Goal: Task Accomplishment & Management: Complete application form

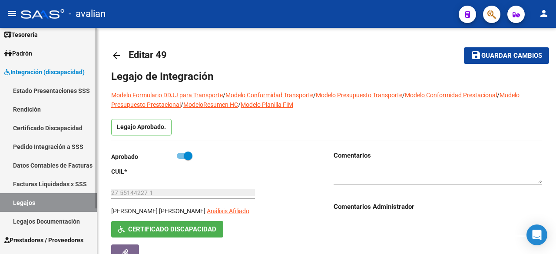
scroll to position [15, 0]
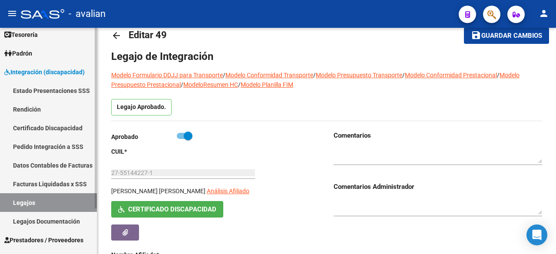
click at [53, 125] on link "Certificado Discapacidad" at bounding box center [48, 128] width 97 height 19
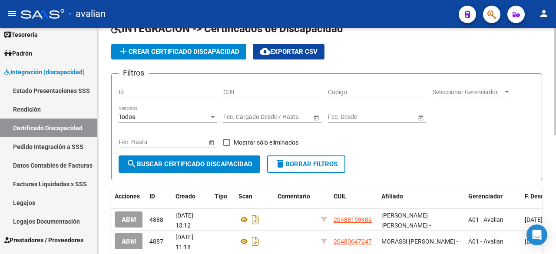
click at [289, 84] on div "CUIL" at bounding box center [272, 89] width 98 height 17
click at [288, 87] on div "CUIL" at bounding box center [272, 89] width 98 height 17
paste input "20-58342497-1"
type input "20-58342497-1"
click at [223, 167] on span "search Buscar Certificado Discapacidad" at bounding box center [189, 164] width 126 height 8
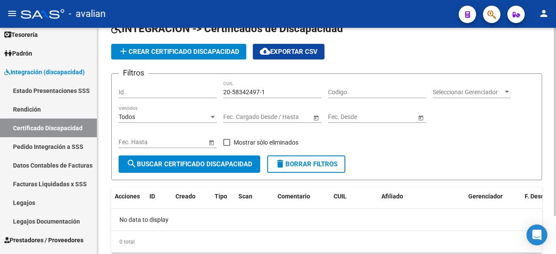
click at [188, 47] on button "add Crear Certificado Discapacidad" at bounding box center [178, 52] width 135 height 16
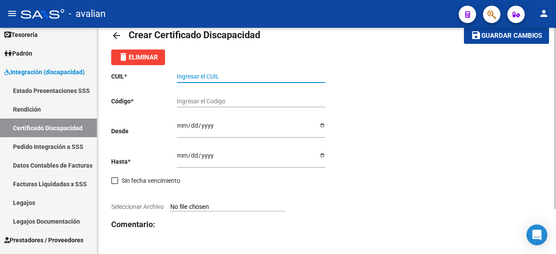
click at [200, 73] on input "Ingresar el CUIL" at bounding box center [251, 76] width 149 height 7
paste input "20-58342497-1"
type input "20-58342497-1"
click at [236, 100] on input "Ingresar el Codigo" at bounding box center [251, 101] width 149 height 7
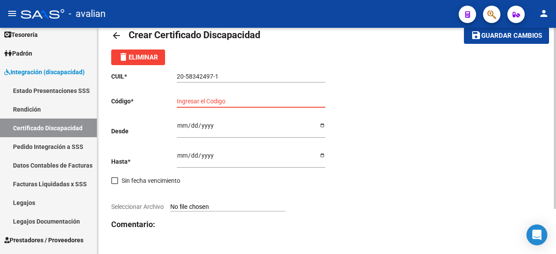
paste input "ARG-02-00058342497-20250630-20300630-ERI-303"
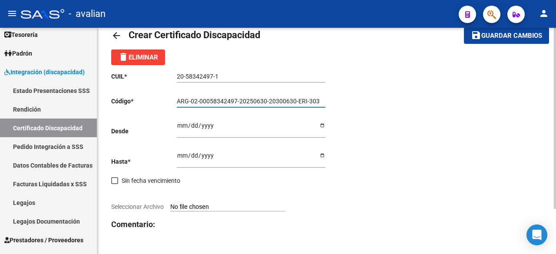
click at [307, 102] on input "ARG-02-00058342497-20250630-20300630-ERI-303" at bounding box center [251, 101] width 149 height 7
click at [296, 101] on input "ARG-02-00058342497-20250630-20300630-ERI303" at bounding box center [251, 101] width 149 height 7
click at [267, 101] on input "ARG-02-00058342497-20250630-20300630ERI303" at bounding box center [251, 101] width 149 height 7
click at [237, 102] on input "ARG-02-00058342497-2025063020300630ERI303" at bounding box center [251, 101] width 149 height 7
click at [198, 100] on input "ARG-02-000583424972025063020300630ERI303" at bounding box center [251, 101] width 149 height 7
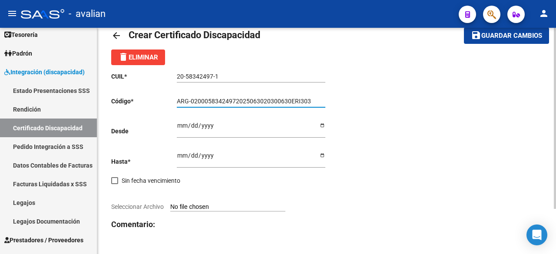
click at [193, 99] on input "ARG-02000583424972025063020300630ERI303" at bounding box center [251, 101] width 149 height 7
click at [189, 99] on input "ARG-02000583424972025063020300630ERI303" at bounding box center [251, 101] width 149 height 7
type input "ARG02000583424972025063020300630ERI303"
click at [185, 125] on input "Ingresar fec. Desde" at bounding box center [251, 128] width 149 height 13
click at [322, 122] on input "Ingresar fec. Desde" at bounding box center [251, 128] width 149 height 13
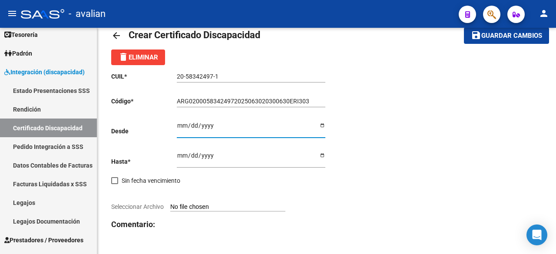
type input "[DATE]"
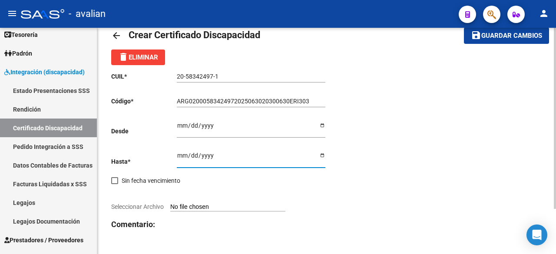
click at [178, 157] on input "Ingresar fec. Hasta" at bounding box center [251, 158] width 149 height 13
click at [321, 152] on input "Ingresar fec. Hasta" at bounding box center [251, 158] width 149 height 13
type input "[DATE]"
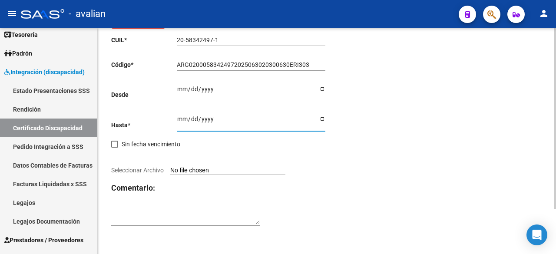
click at [218, 173] on input "Seleccionar Archivo" at bounding box center [227, 171] width 115 height 8
click at [206, 170] on input "Seleccionar Archivo" at bounding box center [227, 171] width 115 height 8
type input "C:\fakepath\CUD [PERSON_NAME].jpg"
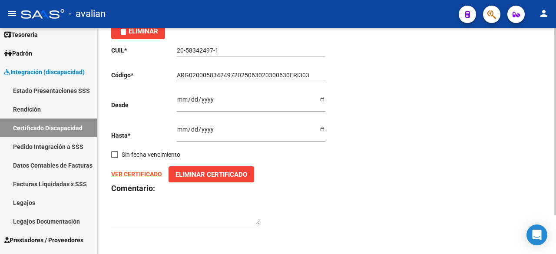
scroll to position [0, 0]
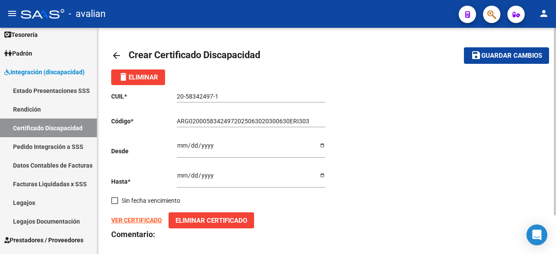
click at [495, 50] on button "save Guardar cambios" at bounding box center [506, 55] width 85 height 16
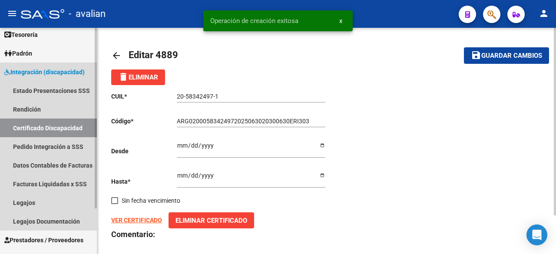
click at [54, 127] on link "Certificado Discapacidad" at bounding box center [48, 128] width 97 height 19
